Goal: Check status

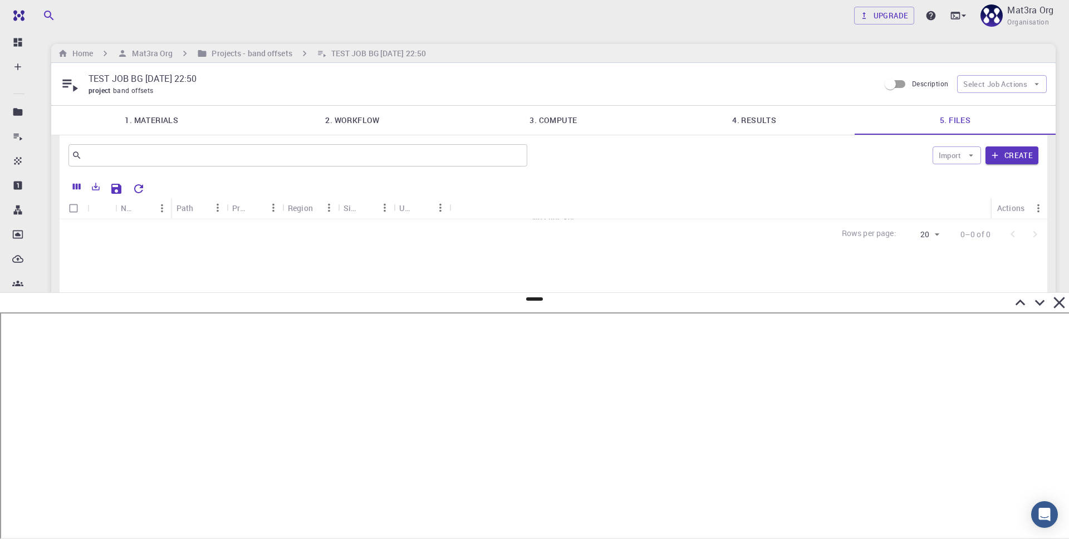
click at [607, 237] on div "Rows per page: 20 20 0–0 of 0" at bounding box center [553, 234] width 987 height 30
click at [739, 117] on link "4. Results" at bounding box center [753, 120] width 201 height 29
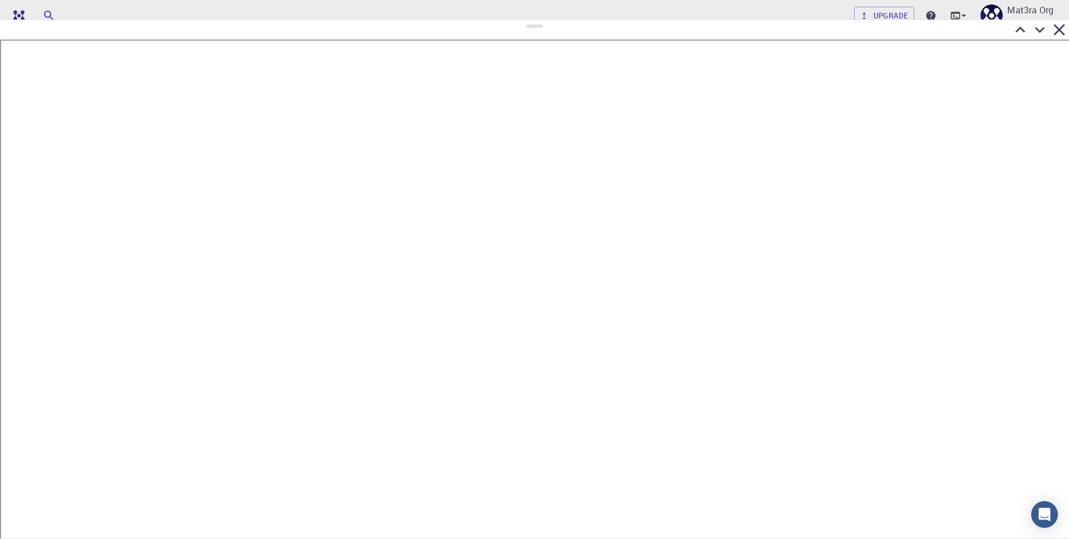
drag, startPoint x: 535, startPoint y: 299, endPoint x: 520, endPoint y: 20, distance: 279.8
click at [520, 20] on div at bounding box center [534, 278] width 1069 height 519
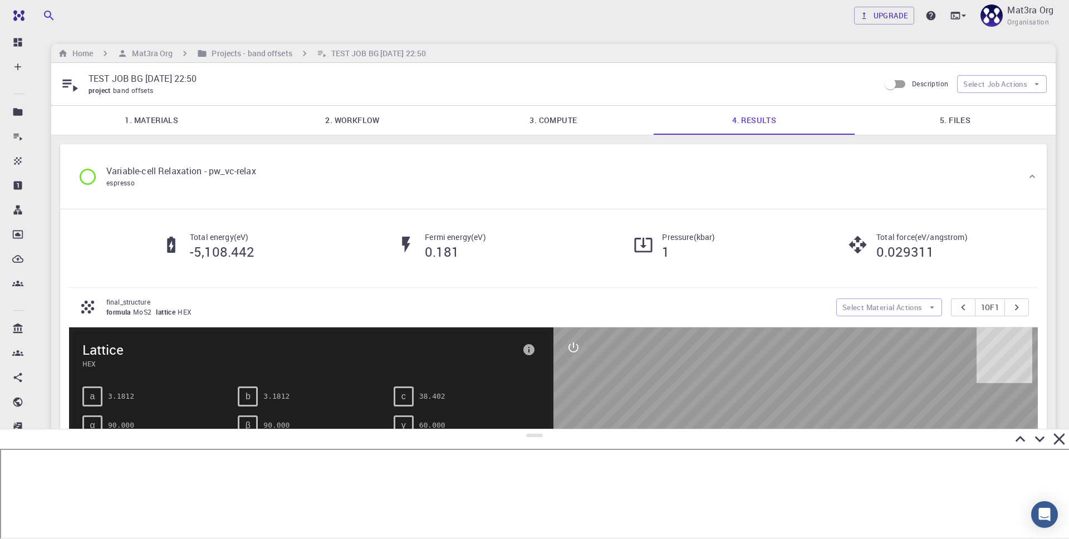
drag, startPoint x: 533, startPoint y: 26, endPoint x: 564, endPoint y: 441, distance: 416.4
click at [564, 438] on div at bounding box center [534, 484] width 1069 height 110
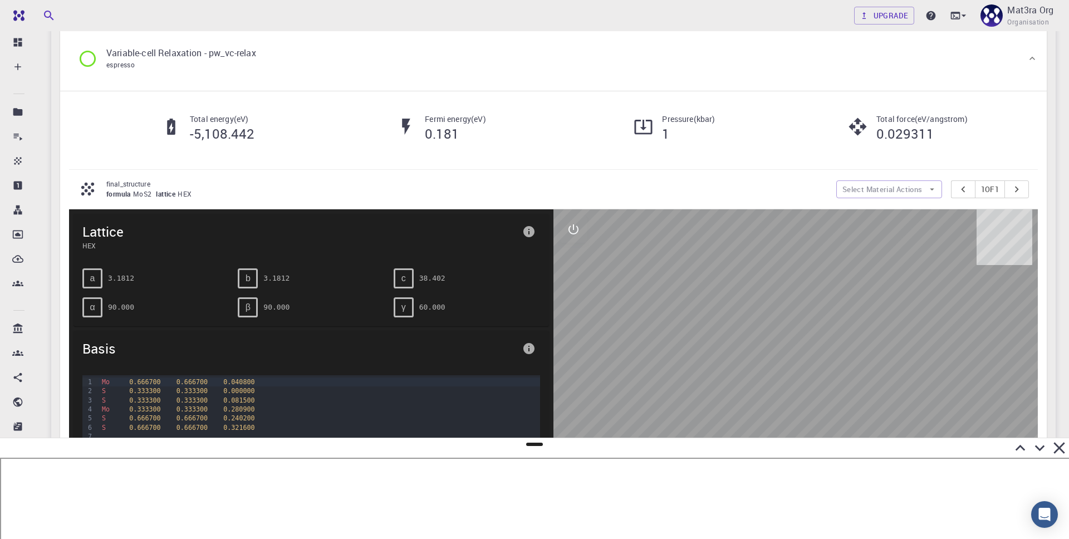
scroll to position [122, 0]
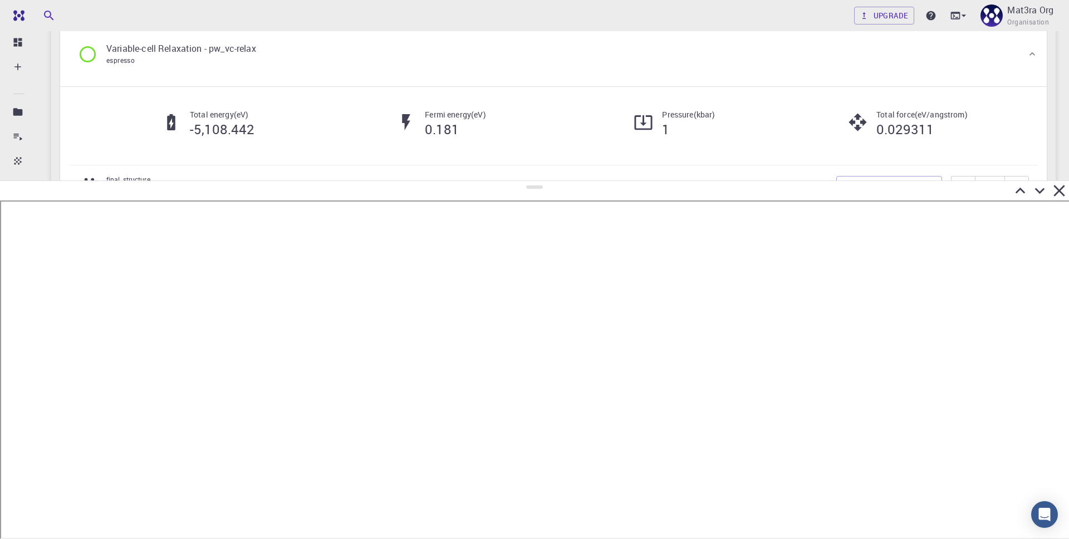
drag, startPoint x: 535, startPoint y: 445, endPoint x: 534, endPoint y: 181, distance: 263.8
click at [534, 181] on div at bounding box center [534, 359] width 1069 height 358
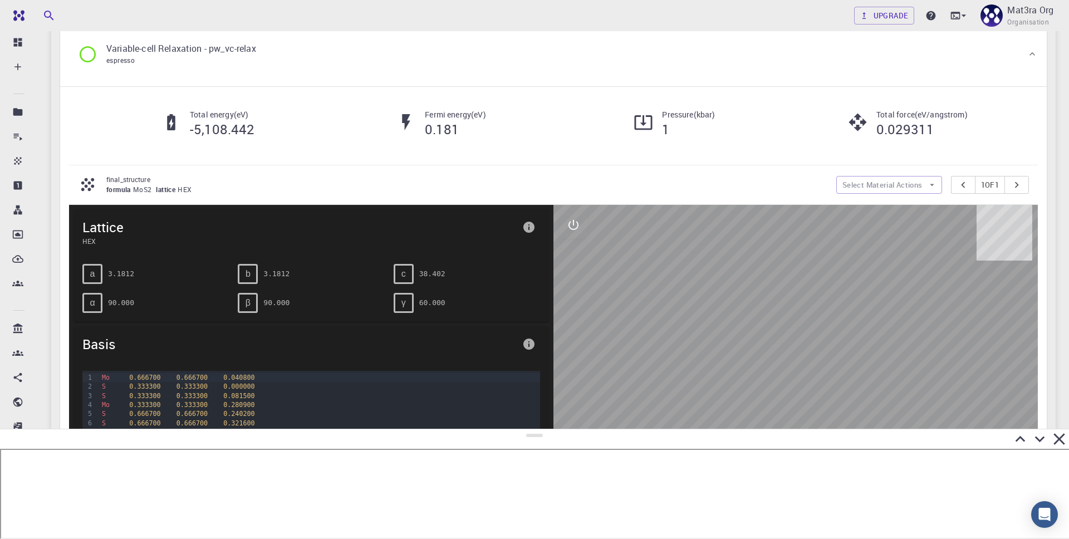
drag, startPoint x: 533, startPoint y: 188, endPoint x: 571, endPoint y: 430, distance: 245.0
click at [571, 429] on div at bounding box center [534, 484] width 1069 height 110
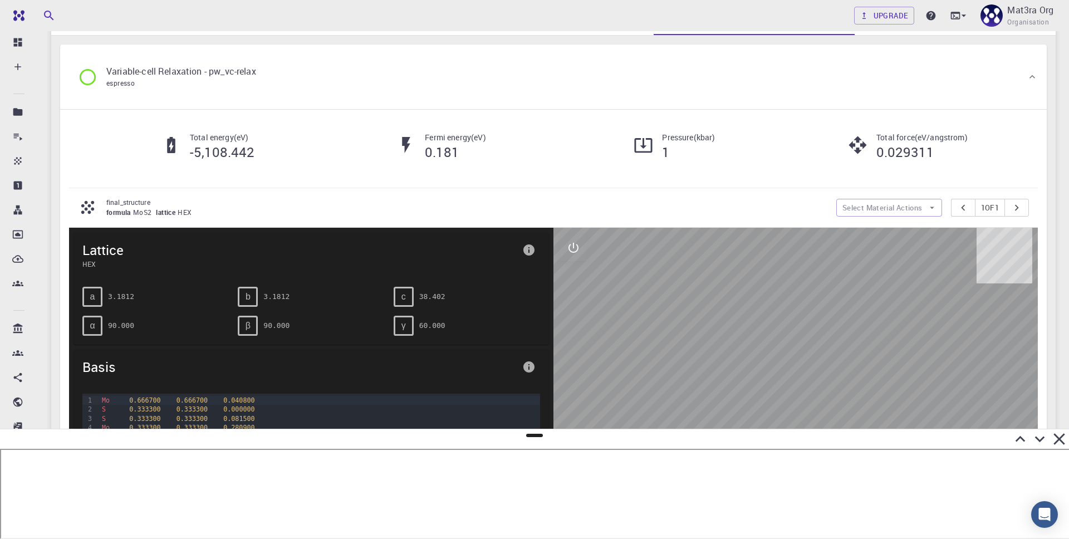
scroll to position [39, 0]
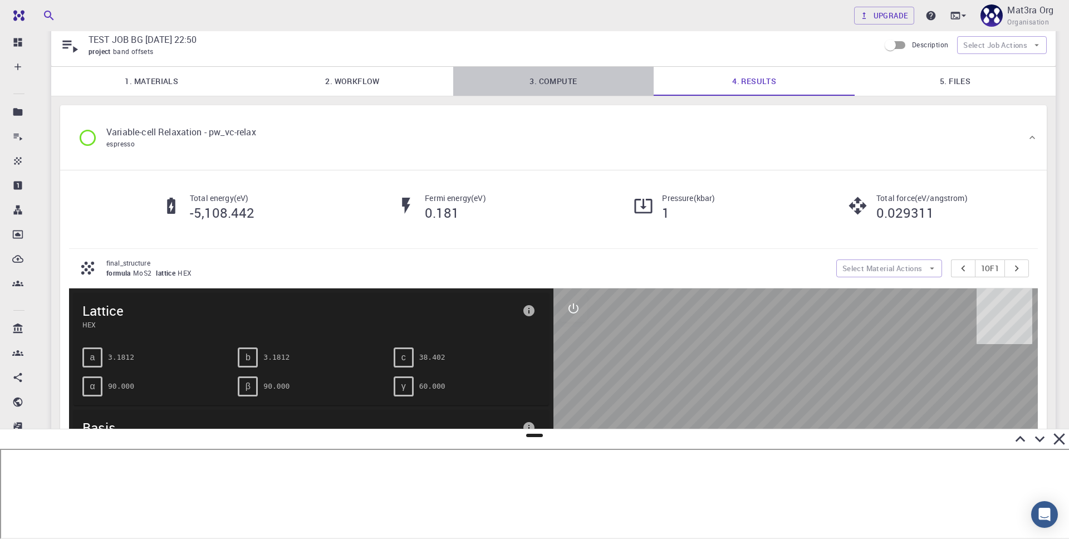
click at [577, 74] on link "3. Compute" at bounding box center [553, 81] width 201 height 29
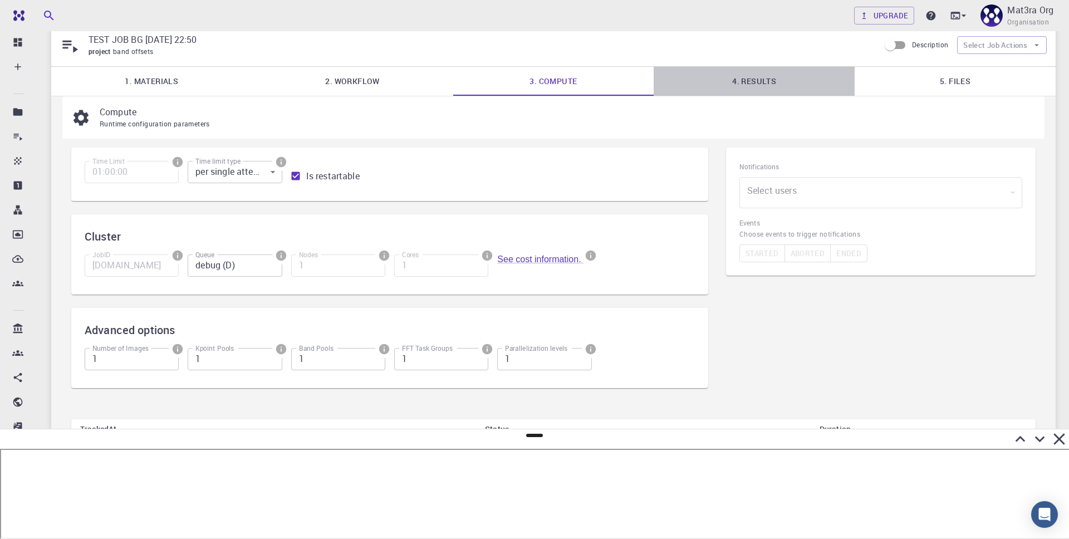
click at [711, 74] on link "4. Results" at bounding box center [753, 81] width 201 height 29
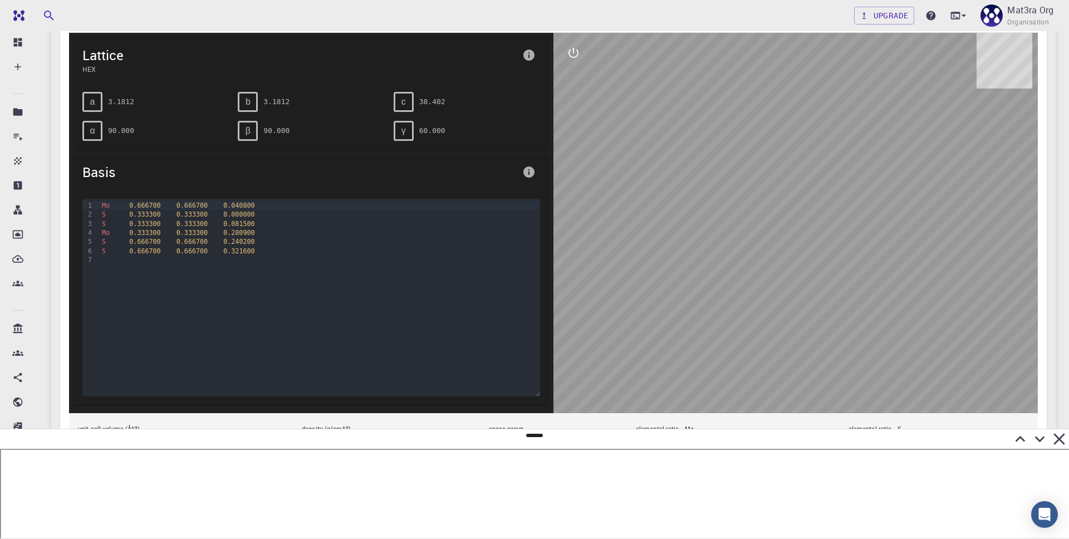
scroll to position [295, 0]
click at [574, 58] on icon "interactive" at bounding box center [573, 52] width 13 height 13
click at [573, 83] on icon "view" at bounding box center [573, 79] width 12 height 8
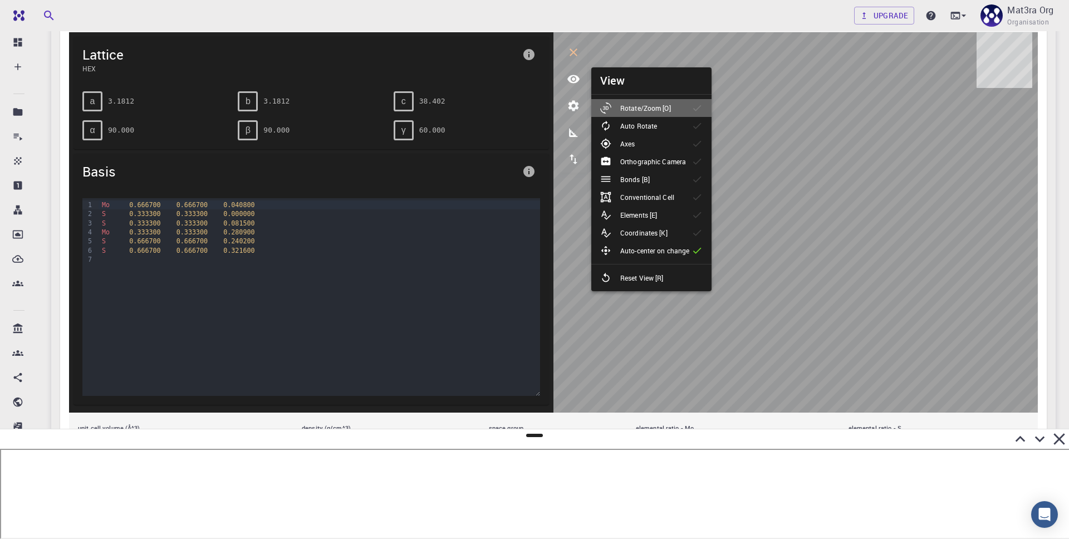
click at [620, 112] on div "Rotate/Zoom [O]" at bounding box center [640, 107] width 80 height 11
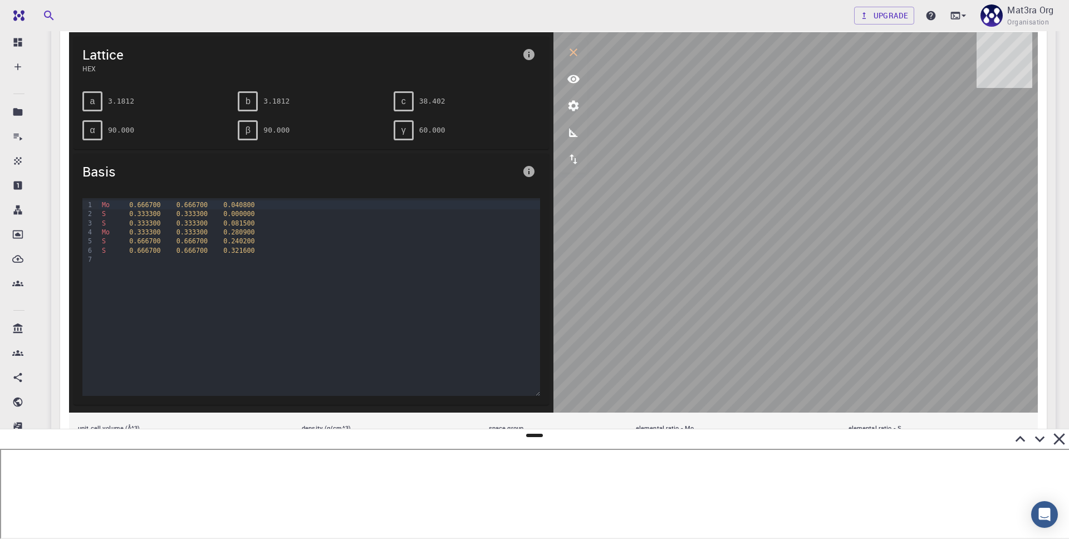
click at [583, 55] on button "interactive" at bounding box center [573, 52] width 27 height 27
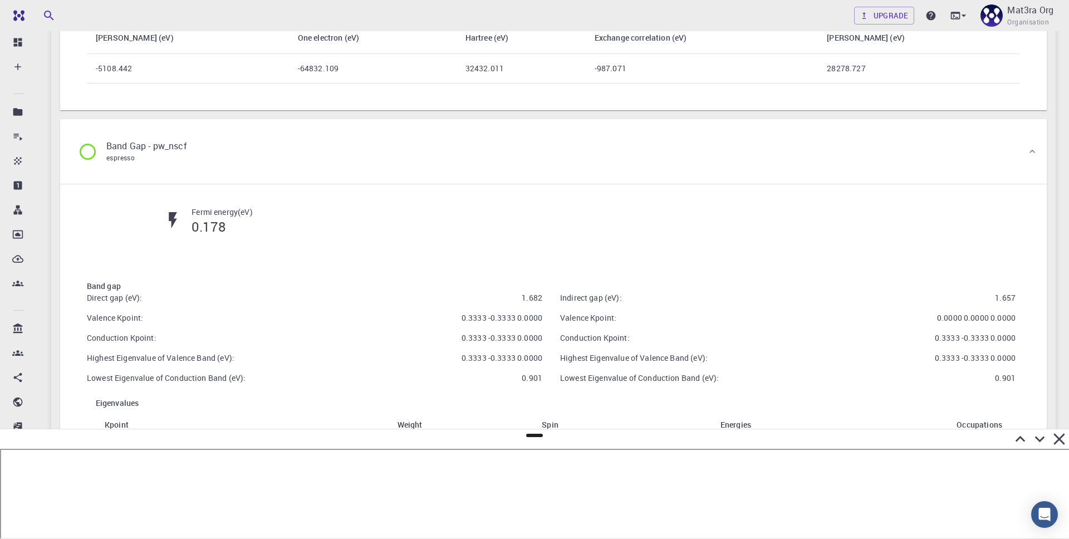
scroll to position [1192, 0]
